Goal: Transaction & Acquisition: Subscribe to service/newsletter

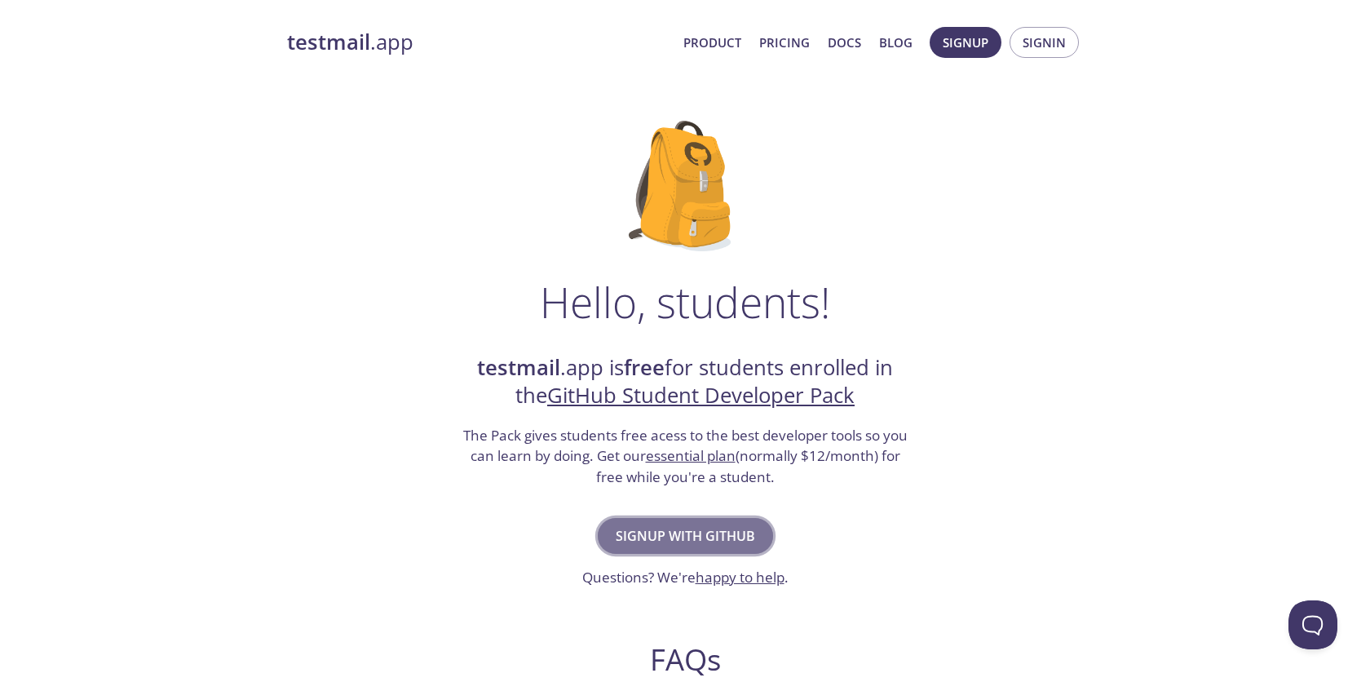
click at [741, 526] on span "Signup with GitHub" at bounding box center [685, 535] width 139 height 23
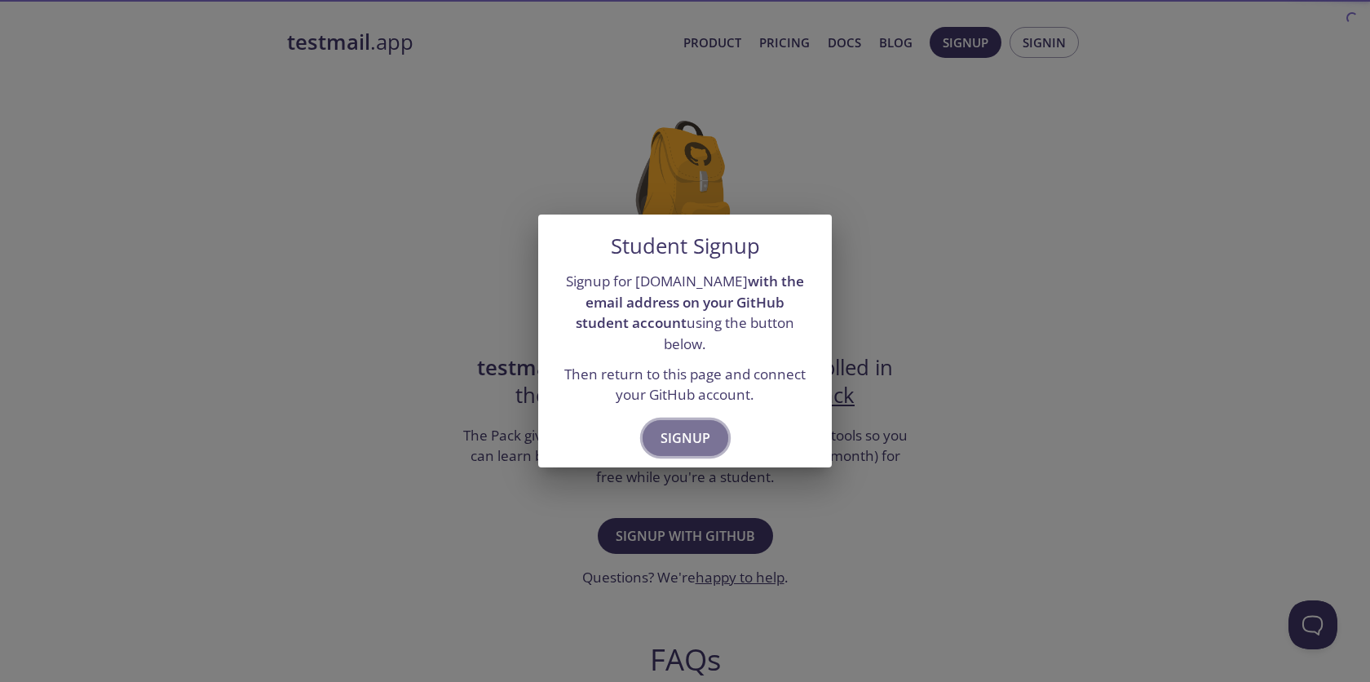
click at [705, 432] on span "Signup" at bounding box center [686, 438] width 50 height 23
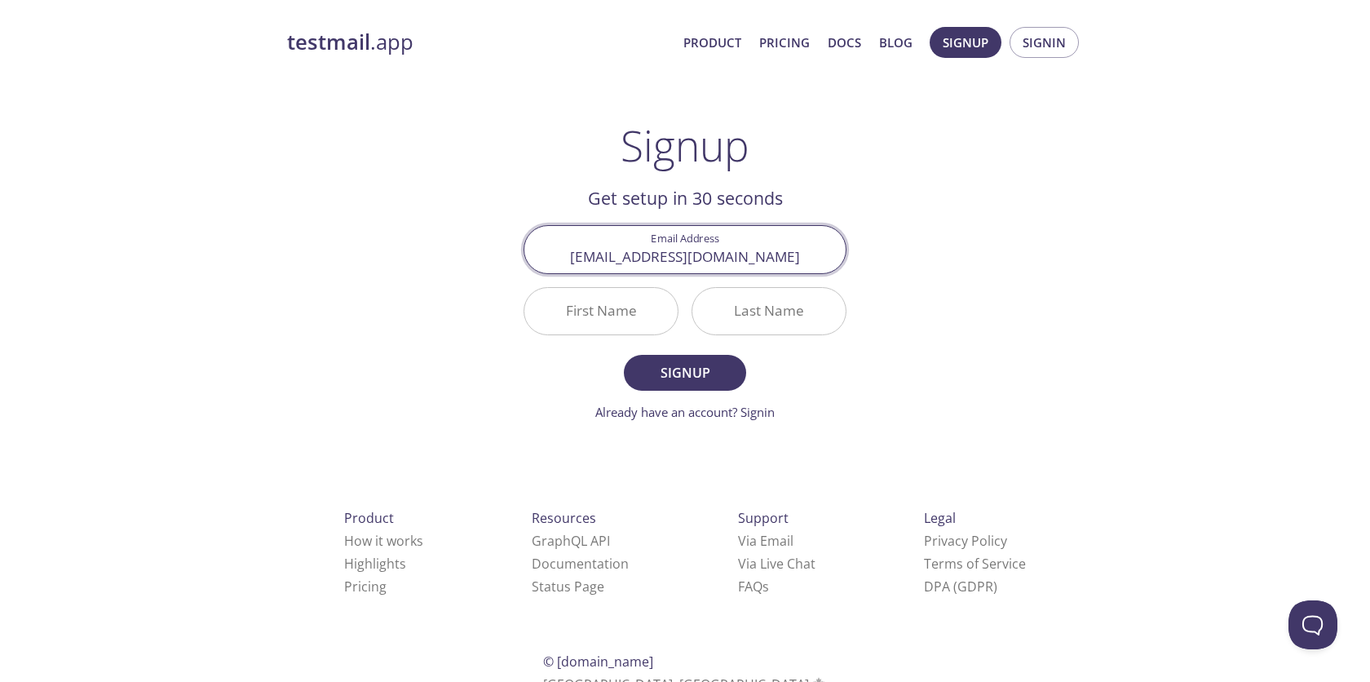
type input "alfiechadd@gmail.com"
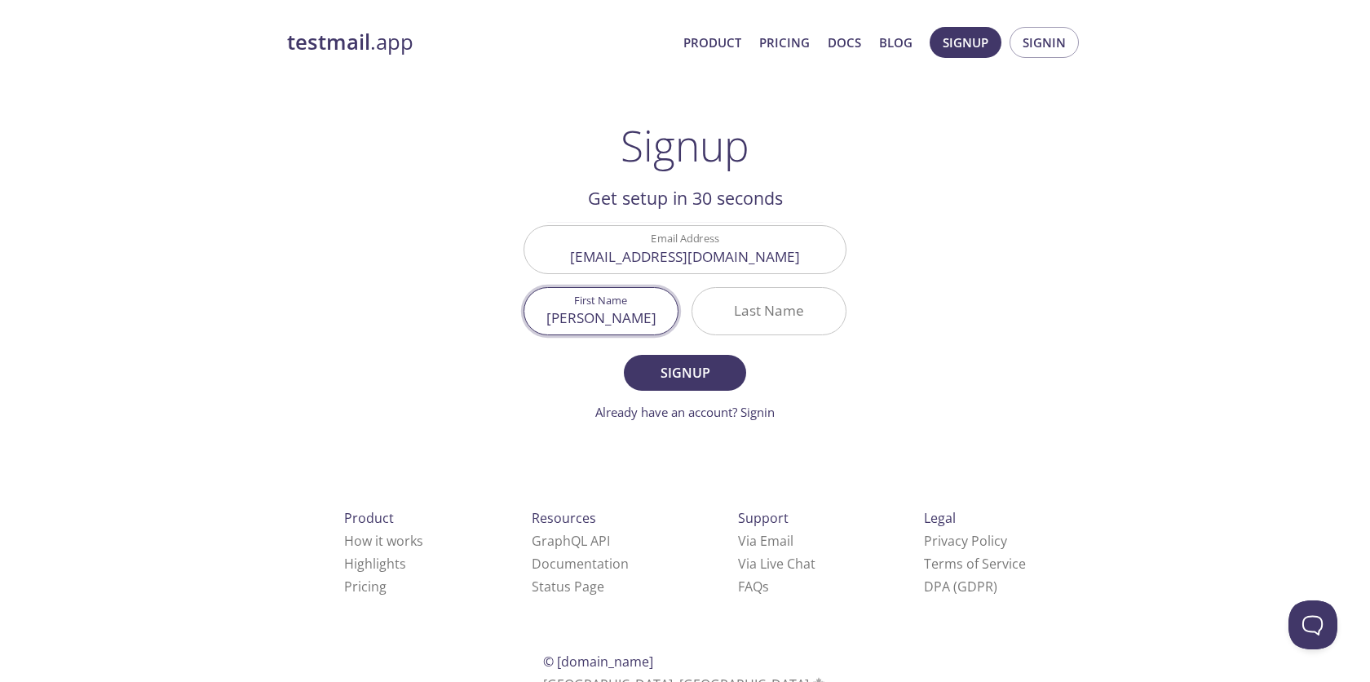
type input "Alfie"
type input "c"
type input "Chadd"
click at [734, 366] on button "Signup" at bounding box center [685, 373] width 122 height 36
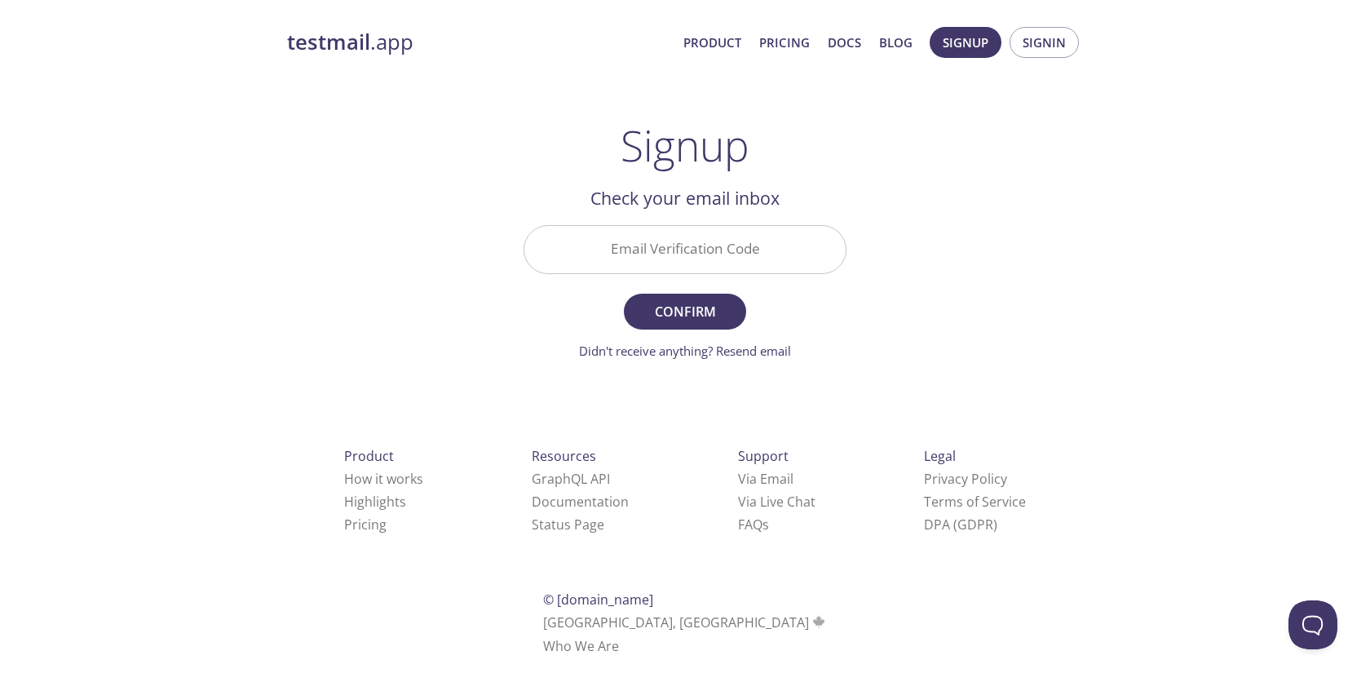
click at [739, 250] on input "Email Verification Code" at bounding box center [684, 249] width 321 height 46
paste input "EZK863A"
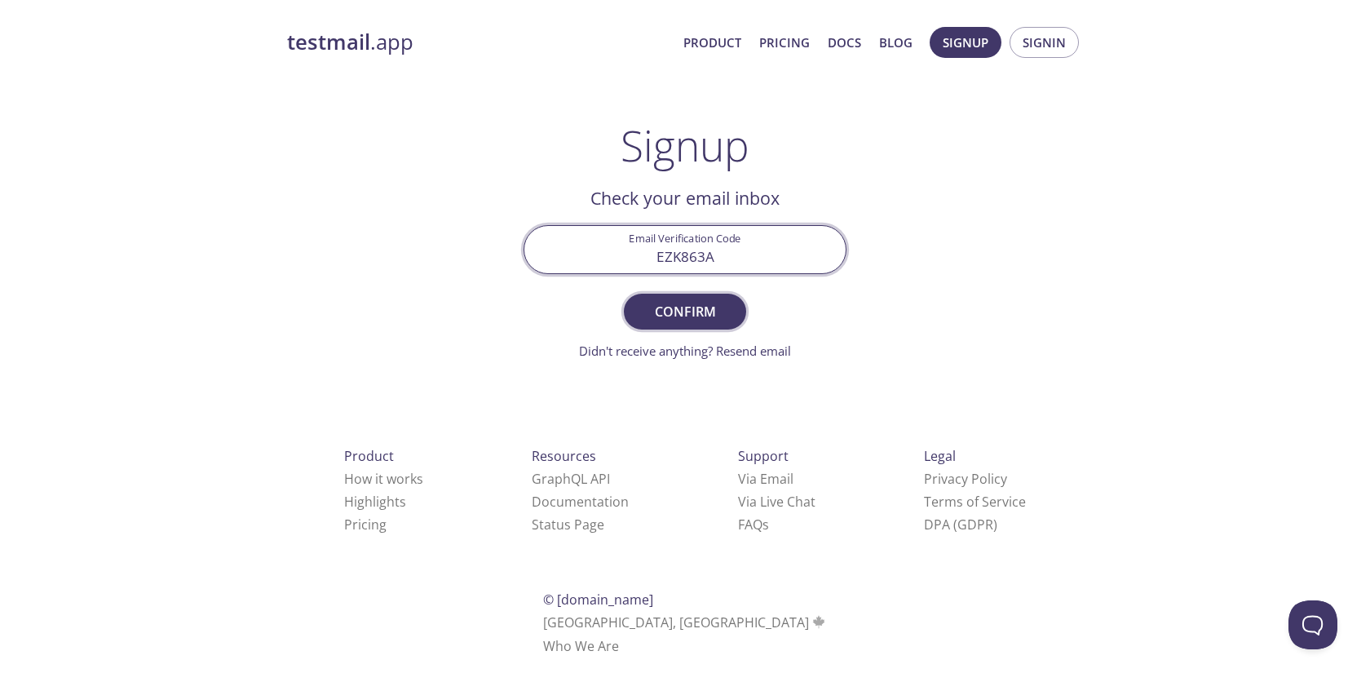
type input "EZK863A"
click at [709, 316] on span "Confirm" at bounding box center [685, 311] width 86 height 23
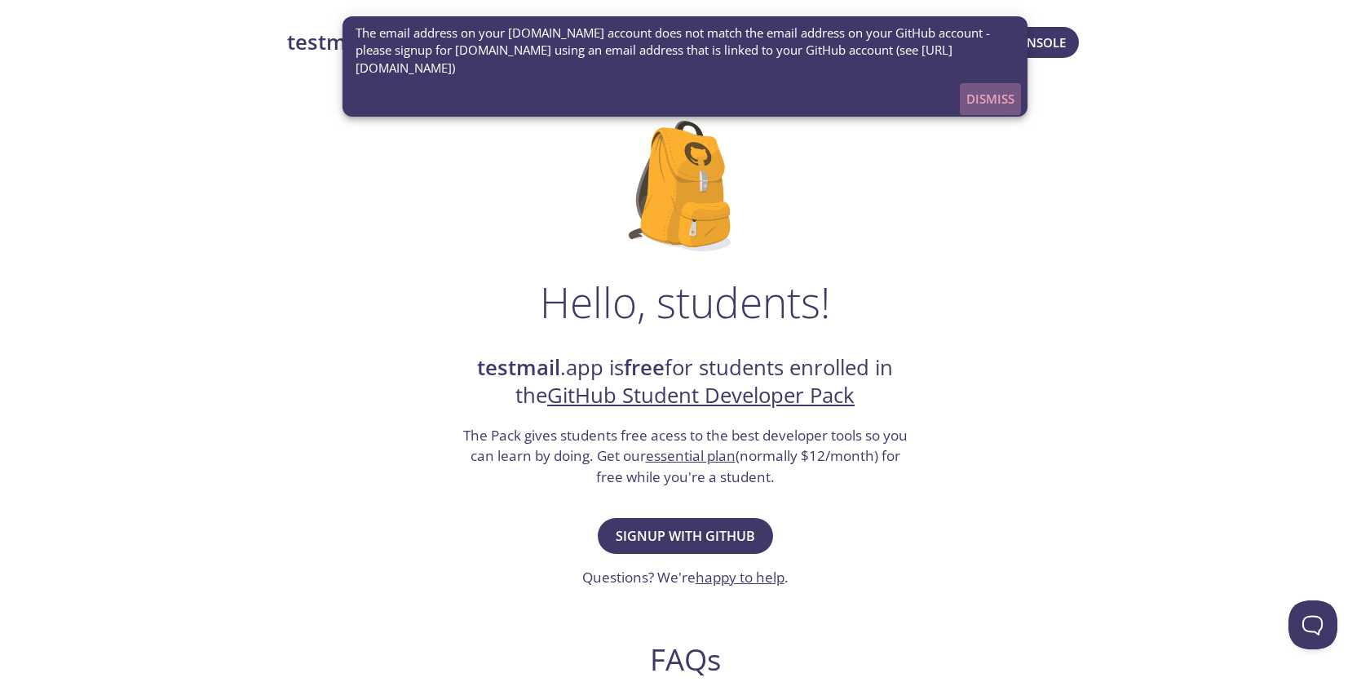
click at [997, 104] on span "Dismiss" at bounding box center [990, 98] width 48 height 21
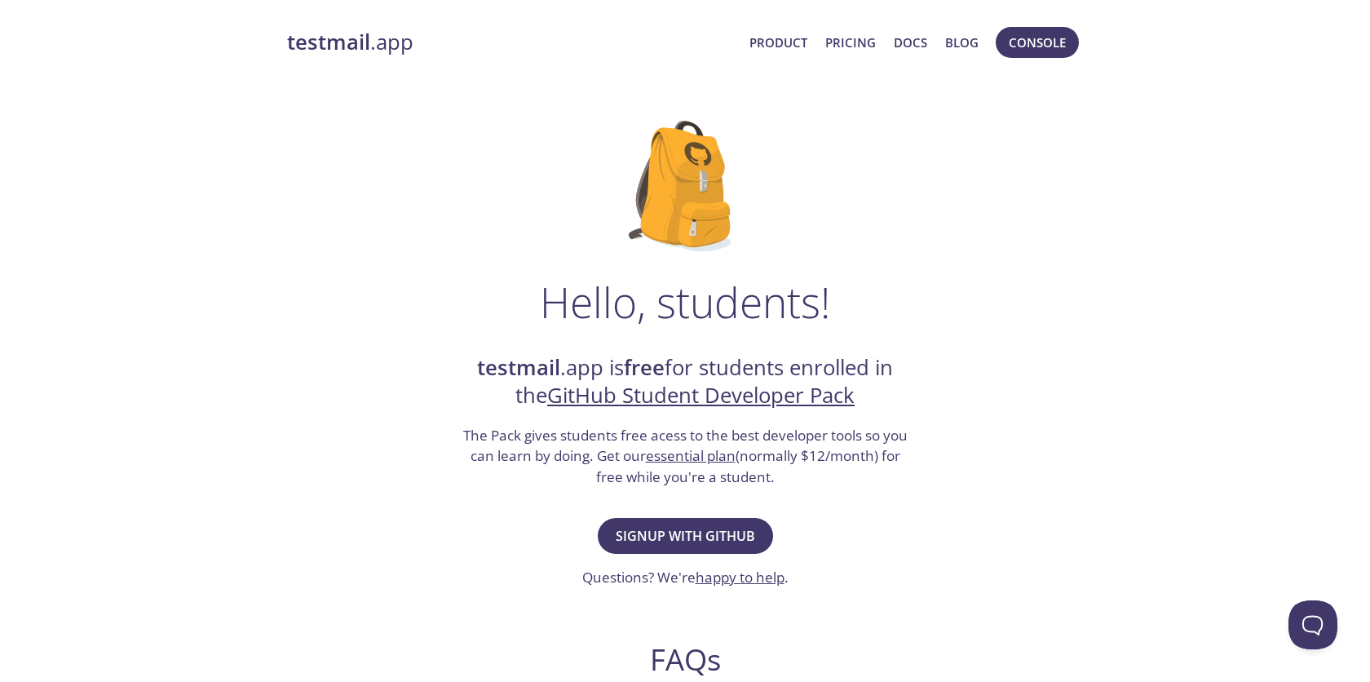
click at [694, 512] on div "Hello, students! testmail .app is free for students enrolled in the GitHub Stud…" at bounding box center [685, 593] width 796 height 996
click at [692, 515] on div "Signup with GitHub Questions? We're happy to help ." at bounding box center [685, 551] width 206 height 74
click at [661, 541] on span "Signup with GitHub" at bounding box center [685, 535] width 139 height 23
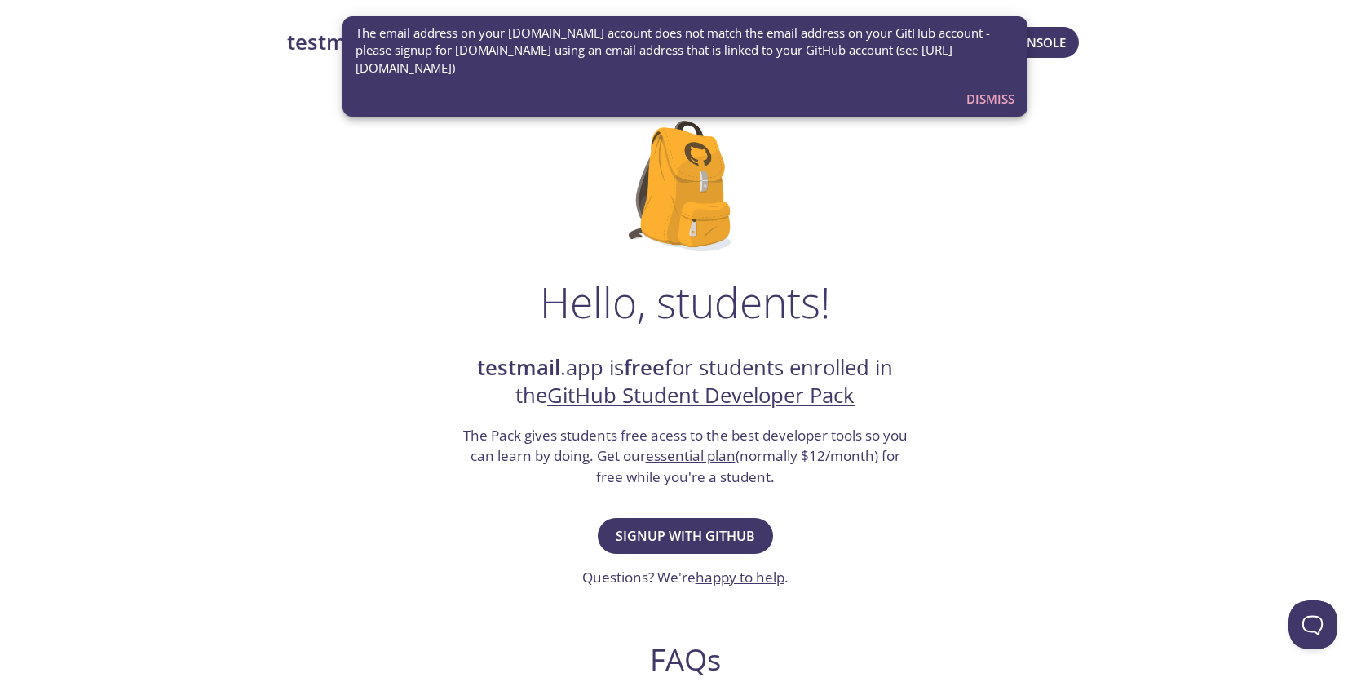
click at [996, 78] on div "The email address on your [DOMAIN_NAME] account does not match the email addres…" at bounding box center [685, 50] width 659 height 65
click at [985, 92] on span "Dismiss" at bounding box center [990, 98] width 48 height 21
